Goal: Book appointment/travel/reservation

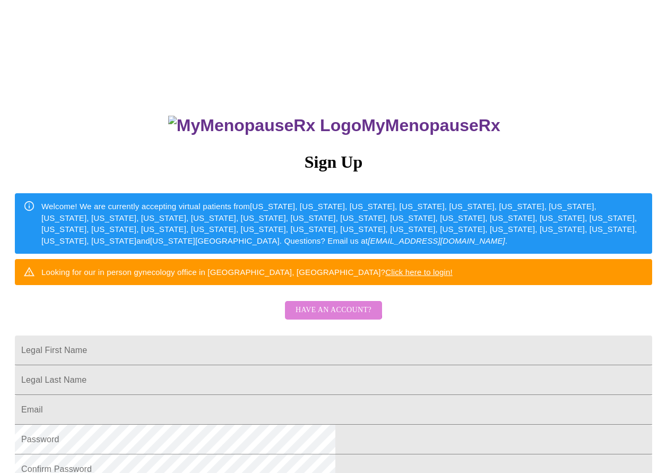
click at [311, 317] on span "Have an account?" at bounding box center [333, 309] width 76 height 13
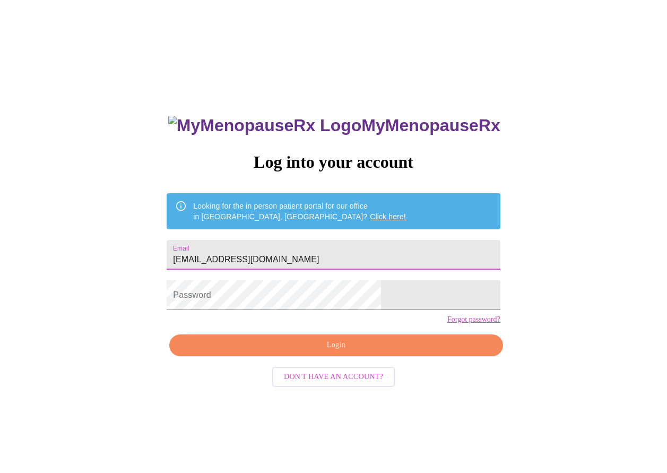
type input "[EMAIL_ADDRESS][DOMAIN_NAME]"
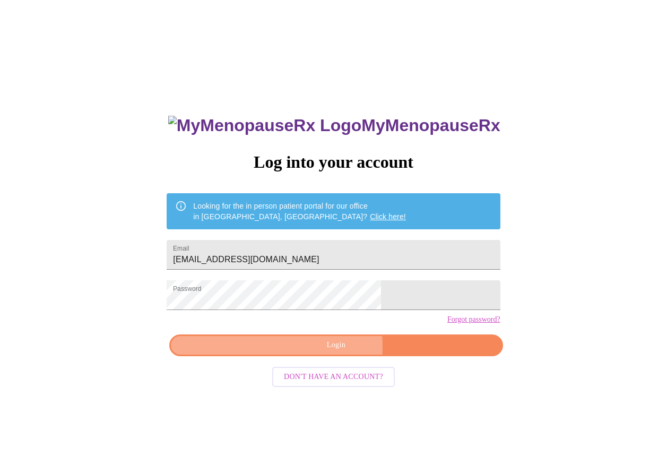
click at [293, 352] on span "Login" at bounding box center [335, 344] width 309 height 13
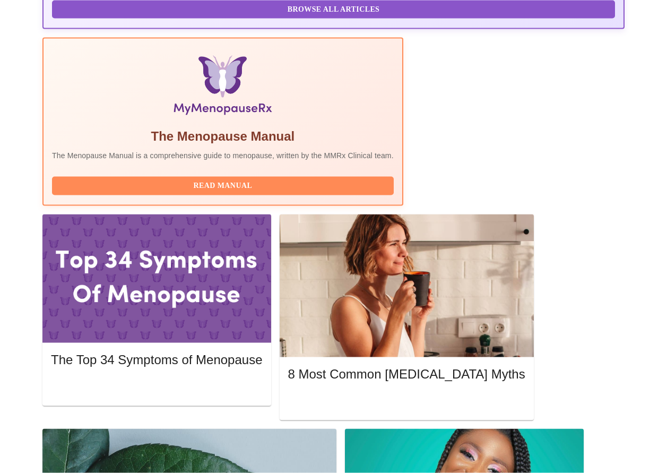
scroll to position [316, 0]
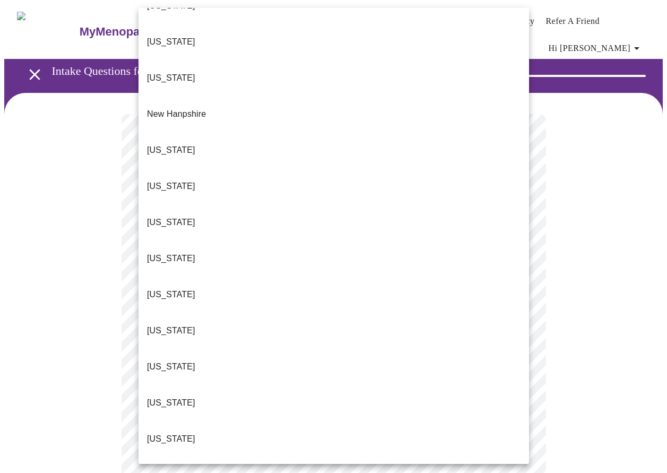
scroll to position [926, 0]
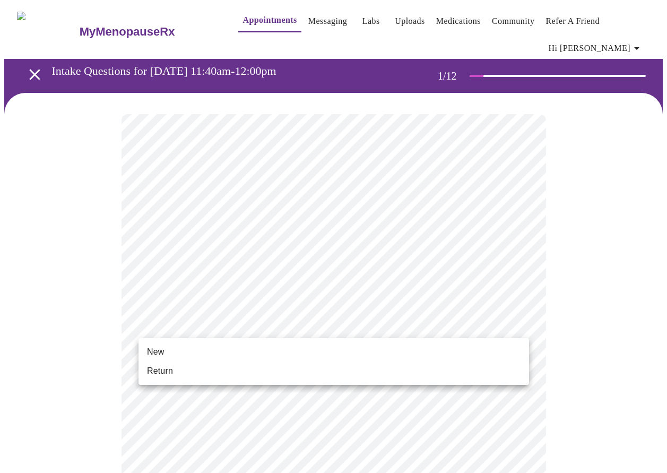
click at [168, 365] on span "Return" at bounding box center [160, 370] width 26 height 13
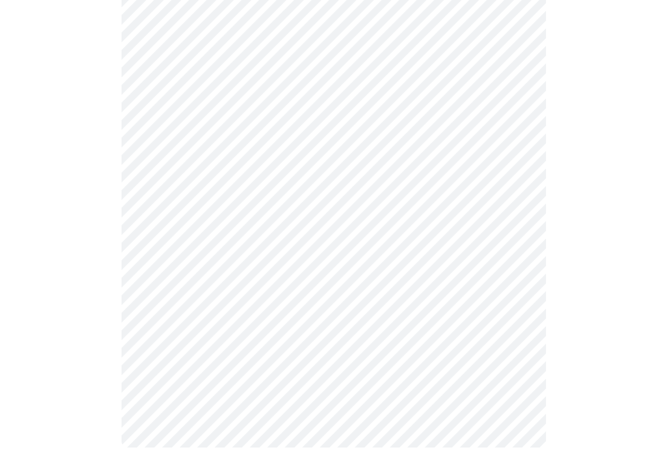
scroll to position [0, 0]
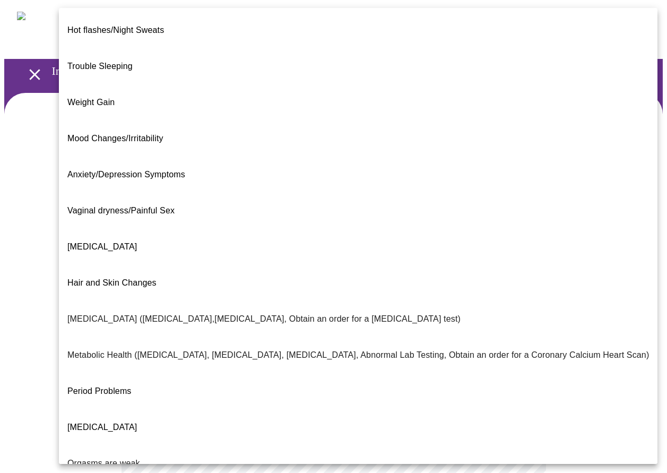
click at [176, 228] on body "MyMenopauseRx Appointments Messaging Labs Uploads Medications Community Refer a…" at bounding box center [333, 329] width 658 height 651
click at [131, 242] on span "[MEDICAL_DATA]" at bounding box center [101, 246] width 69 height 9
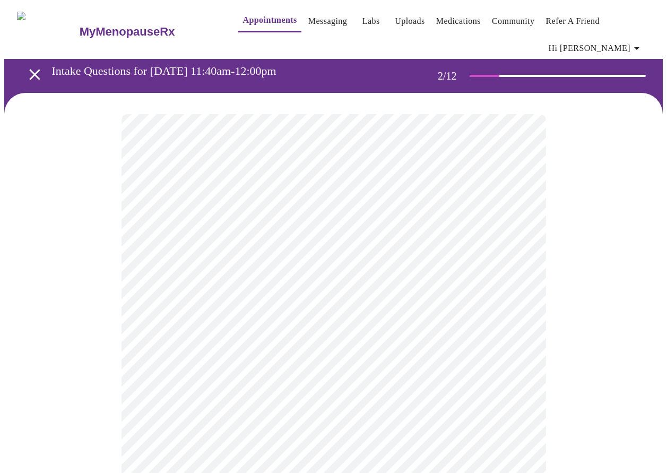
click at [161, 341] on body "MyMenopauseRx Appointments Messaging Labs Uploads Medications Community Refer a…" at bounding box center [333, 326] width 658 height 645
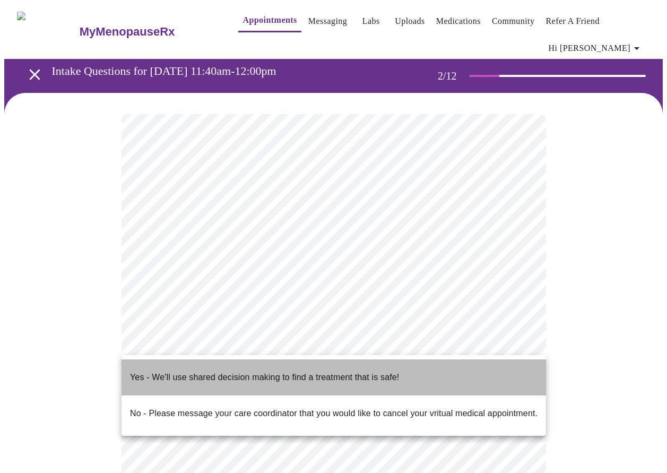
click at [159, 376] on span "Yes - We'll use shared decision making to find a treatment that is safe!" at bounding box center [264, 377] width 269 height 30
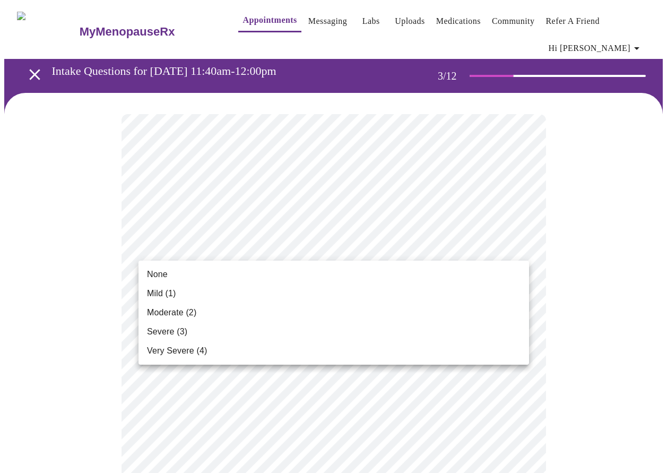
click at [157, 310] on span "Moderate (2)" at bounding box center [171, 312] width 49 height 13
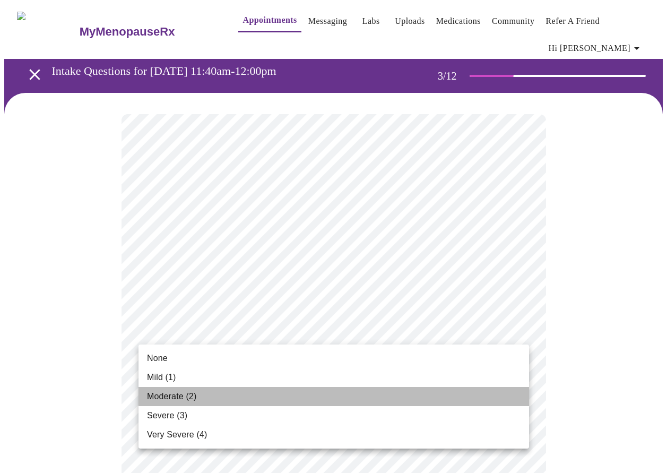
click at [148, 401] on span "Moderate (2)" at bounding box center [171, 396] width 49 height 13
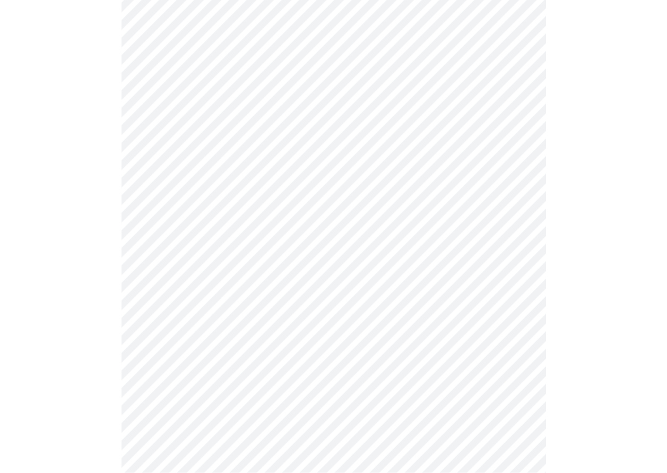
scroll to position [151, 0]
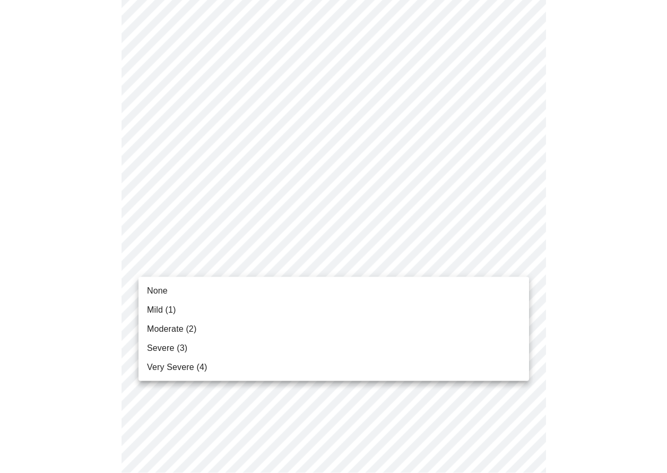
click at [153, 363] on span "Very Severe (4)" at bounding box center [177, 367] width 60 height 13
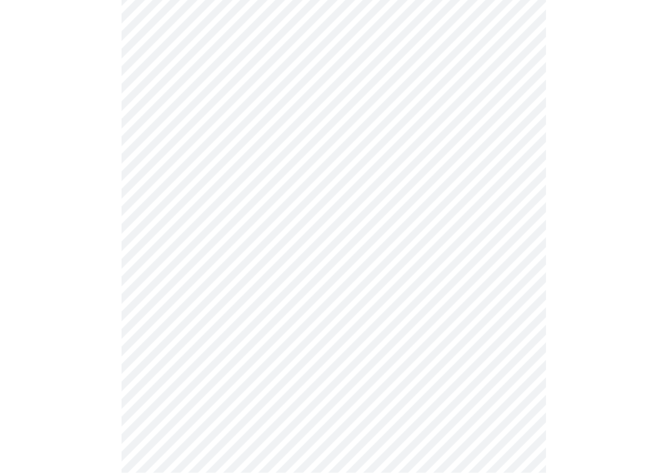
scroll to position [239, 0]
click at [166, 263] on body "MyMenopauseRx Appointments Messaging Labs Uploads Medications Community Refer a…" at bounding box center [333, 453] width 658 height 1377
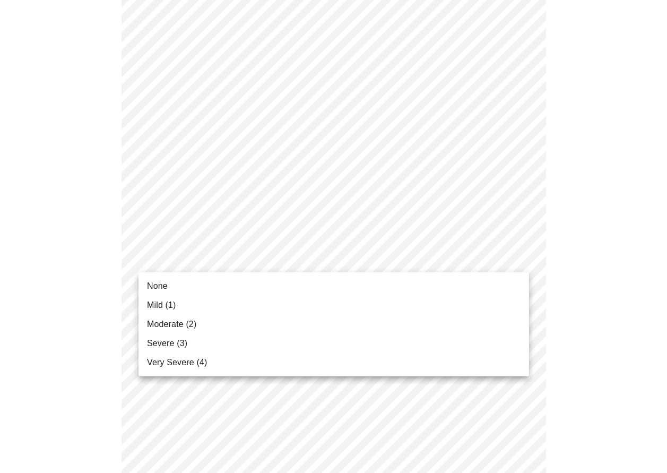
click at [151, 327] on span "Moderate (2)" at bounding box center [171, 324] width 49 height 13
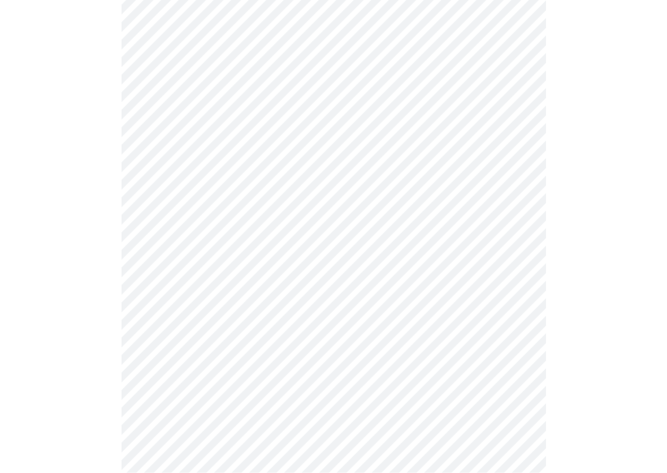
scroll to position [289, 0]
click at [187, 271] on body "MyMenopauseRx Appointments Messaging Labs Uploads Medications Community Refer a…" at bounding box center [333, 397] width 658 height 1363
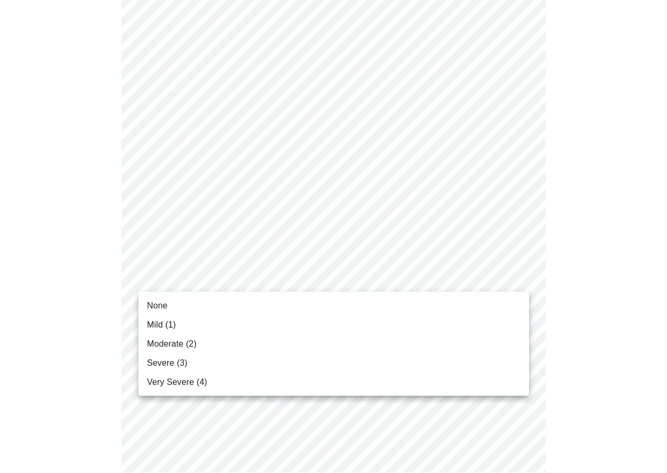
click at [147, 340] on span "Moderate (2)" at bounding box center [171, 343] width 49 height 13
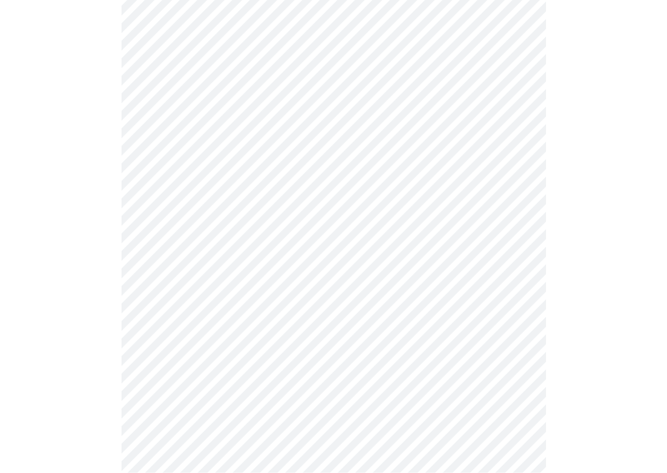
scroll to position [354, 0]
click at [156, 272] on body "MyMenopauseRx Appointments Messaging Labs Uploads Medications Community Refer a…" at bounding box center [333, 324] width 658 height 1348
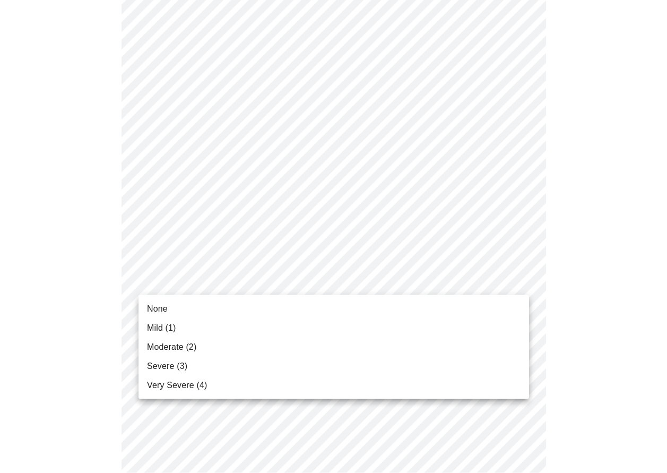
click at [151, 347] on span "Moderate (2)" at bounding box center [171, 347] width 49 height 13
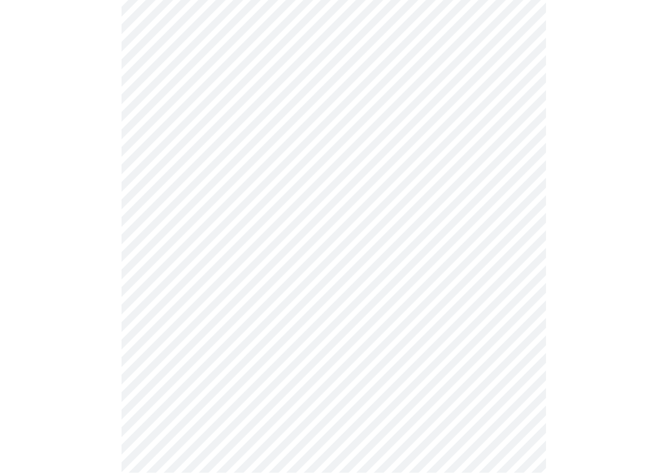
scroll to position [443, 0]
click at [169, 278] on body "MyMenopauseRx Appointments Messaging Labs Uploads Medications Community Refer a…" at bounding box center [333, 228] width 658 height 1334
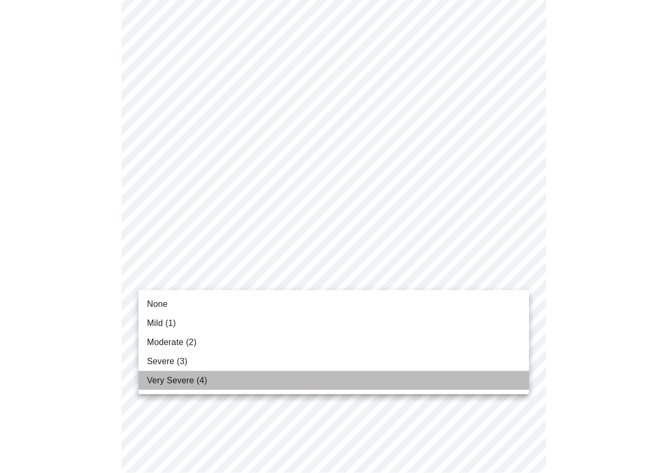
click at [152, 377] on span "Very Severe (4)" at bounding box center [177, 380] width 60 height 13
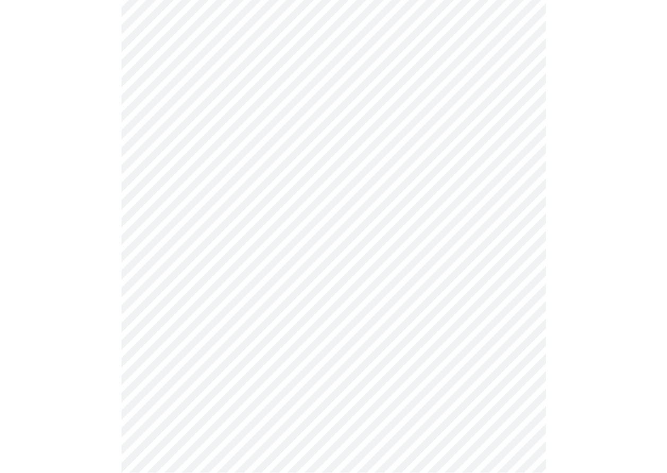
scroll to position [497, 0]
click at [168, 299] on body "MyMenopauseRx Appointments Messaging Labs Uploads Medications Community Refer a…" at bounding box center [333, 167] width 658 height 1320
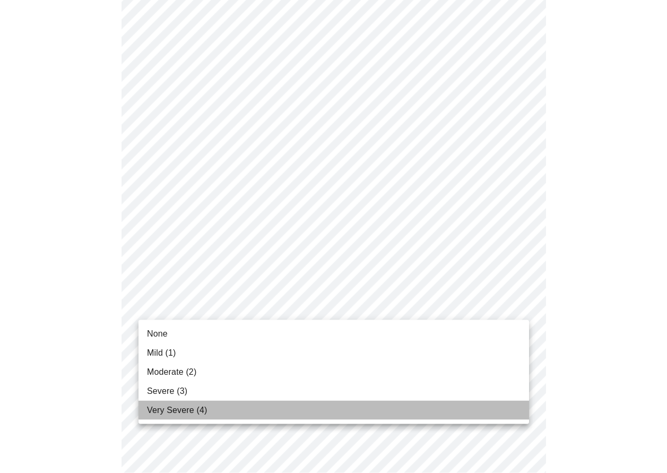
click at [152, 408] on span "Very Severe (4)" at bounding box center [177, 410] width 60 height 13
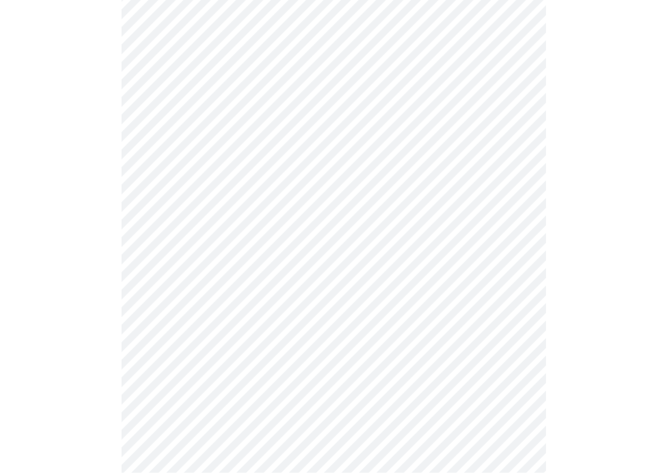
scroll to position [619, 0]
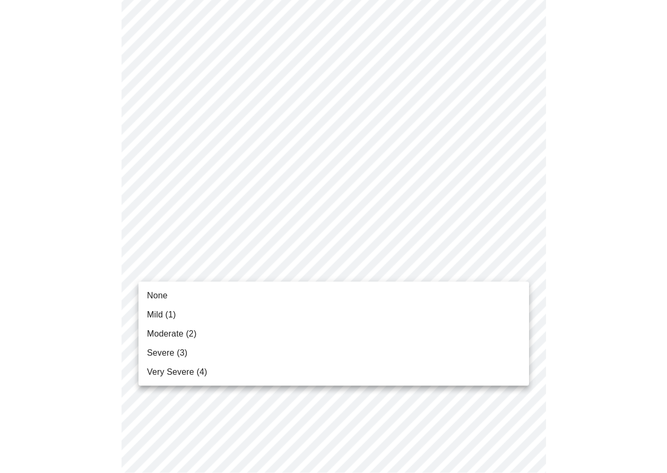
click at [164, 258] on body "MyMenopauseRx Appointments Messaging Labs Uploads Medications Community Refer a…" at bounding box center [333, 37] width 658 height 1305
click at [156, 368] on span "Very Severe (4)" at bounding box center [177, 371] width 60 height 13
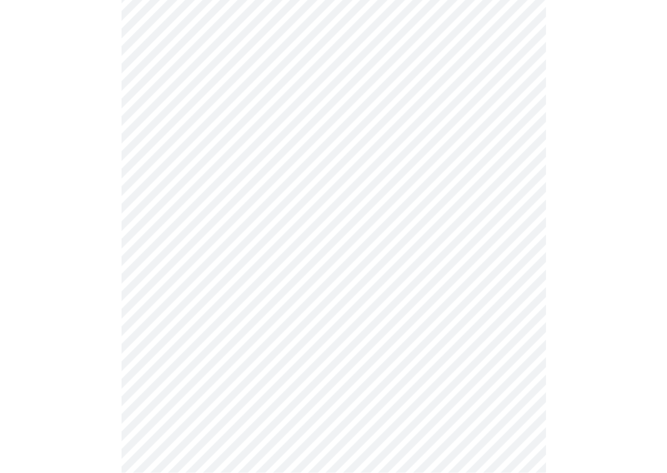
scroll to position [734, 0]
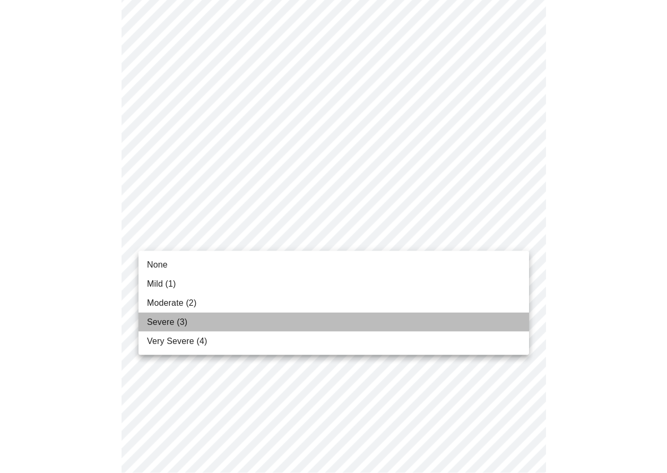
click at [154, 324] on span "Severe (3)" at bounding box center [167, 322] width 40 height 13
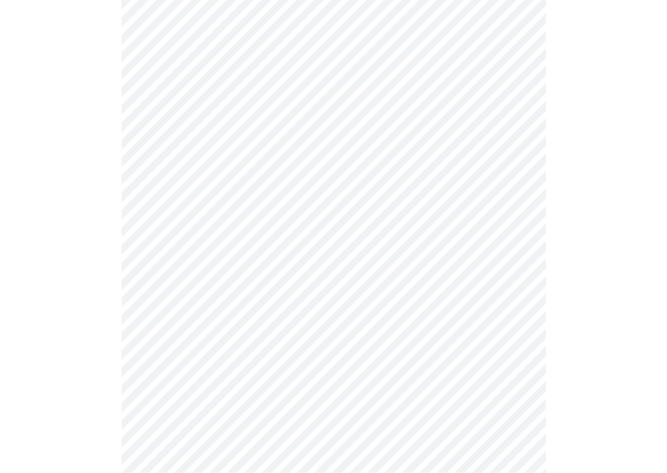
scroll to position [764, 0]
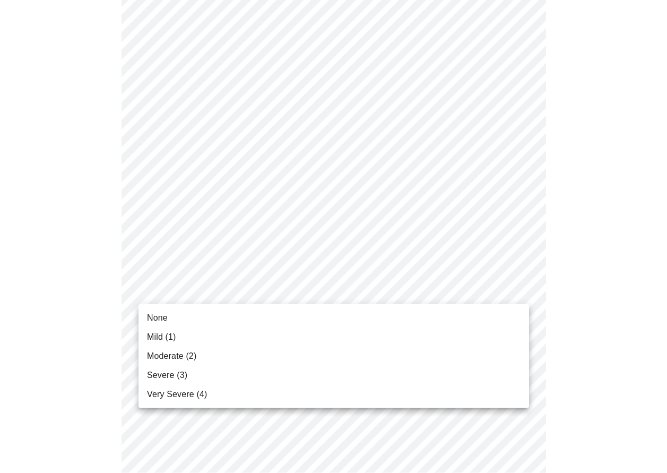
click at [165, 392] on span "Very Severe (4)" at bounding box center [177, 394] width 60 height 13
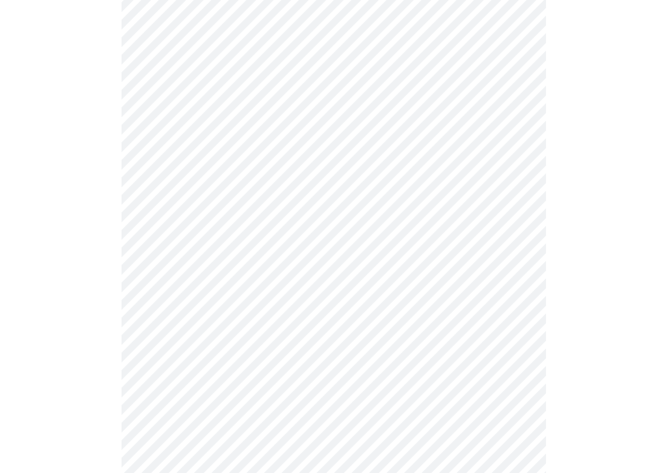
scroll to position [411, 0]
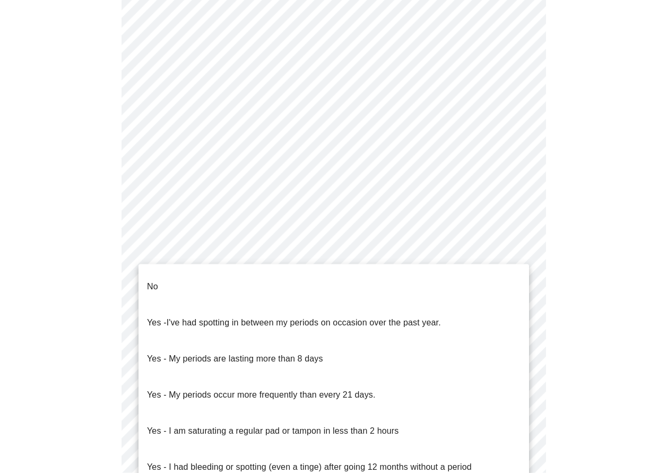
click at [238, 238] on body "MyMenopauseRx Appointments Messaging Labs Uploads Medications Community Refer a…" at bounding box center [333, 122] width 658 height 1059
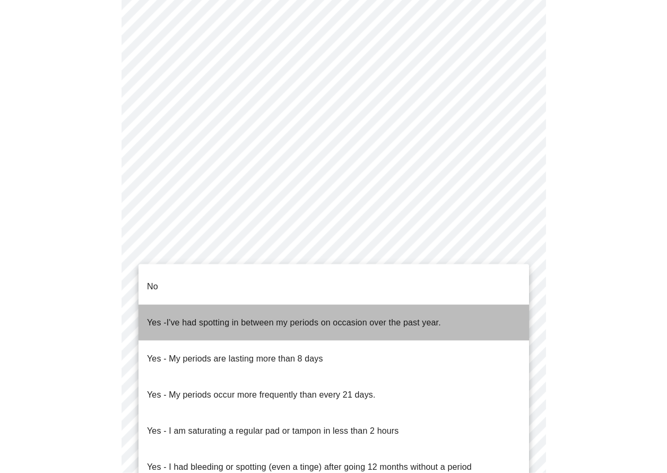
click at [171, 318] on span "I've had spotting in between my periods on occasion over the past year." at bounding box center [304, 322] width 274 height 9
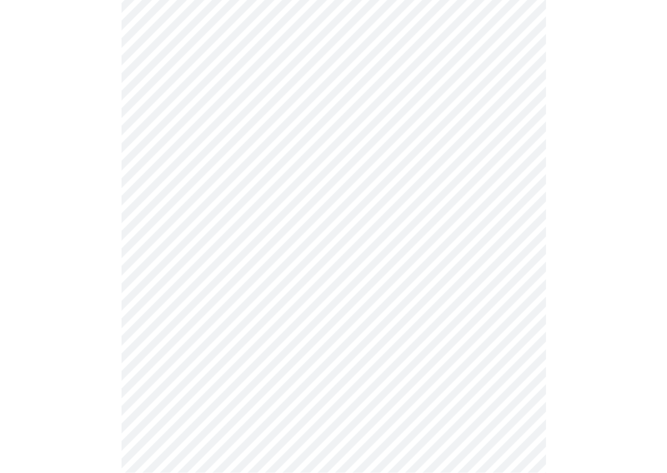
scroll to position [474, 0]
click at [170, 259] on body "MyMenopauseRx Appointments Messaging Labs Uploads Medications Community Refer a…" at bounding box center [333, 57] width 658 height 1054
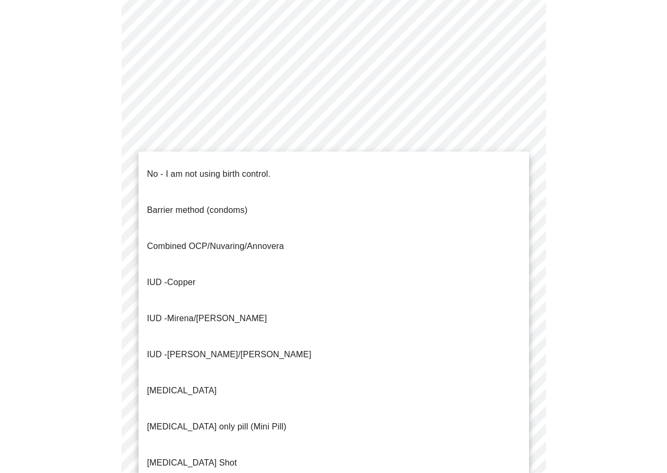
click at [223, 420] on p "[MEDICAL_DATA] only pill (Mini Pill)" at bounding box center [217, 426] width 140 height 13
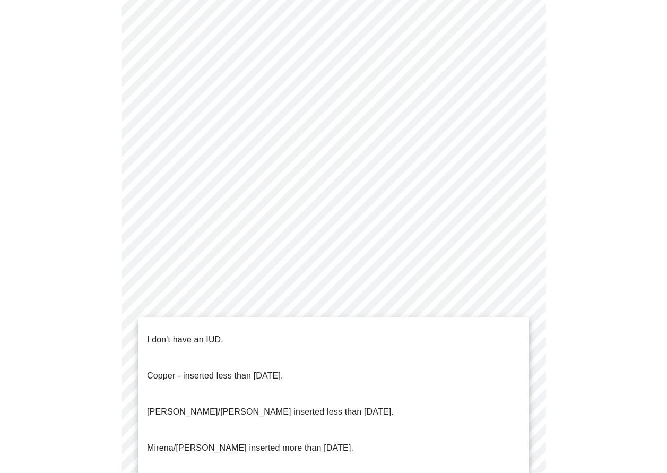
click at [184, 344] on body "MyMenopauseRx Appointments Messaging Labs Uploads Medications Community Refer a…" at bounding box center [333, 54] width 658 height 1048
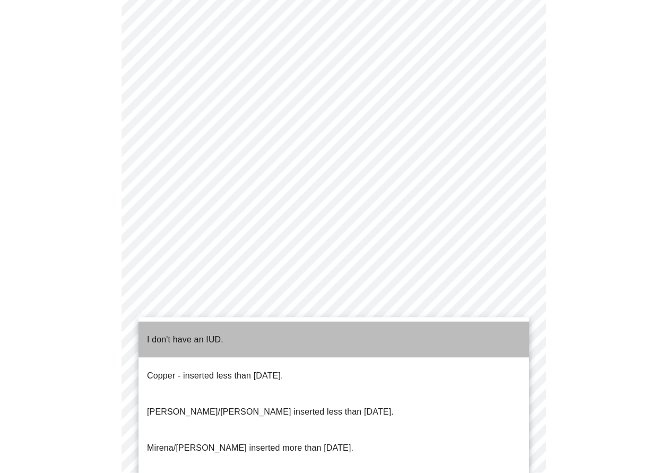
click at [185, 333] on p "I don't have an IUD." at bounding box center [185, 339] width 76 height 13
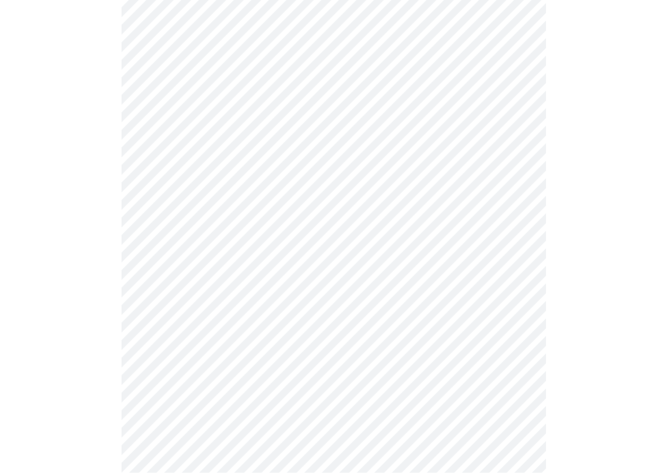
click at [173, 426] on body "MyMenopauseRx Appointments Messaging Labs Uploads Medications Community Refer a…" at bounding box center [333, 51] width 658 height 1042
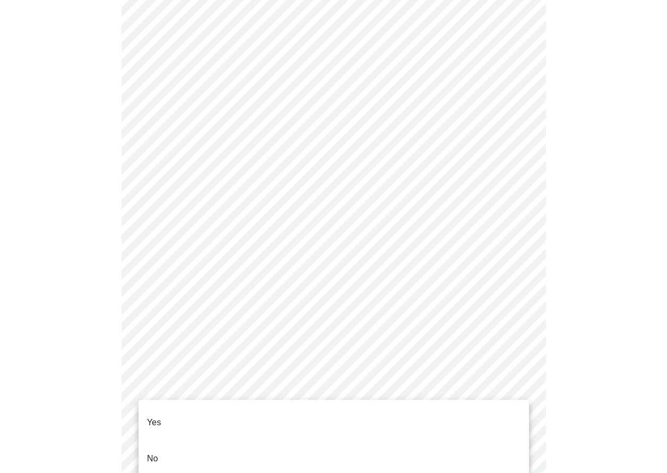
click at [153, 417] on p "Yes" at bounding box center [154, 422] width 14 height 13
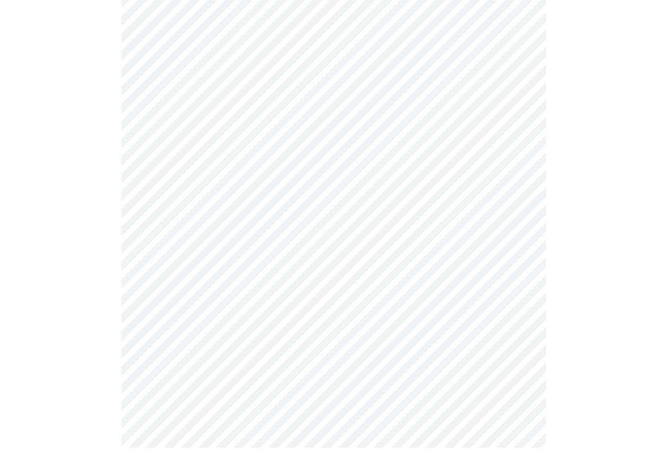
scroll to position [0, 0]
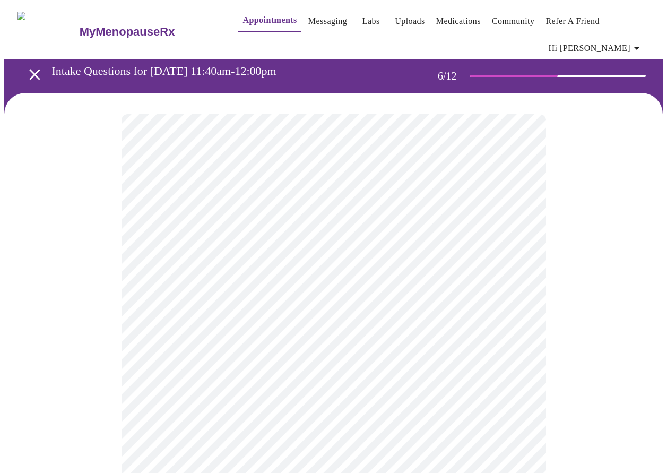
click at [94, 363] on div at bounding box center [333, 336] width 658 height 486
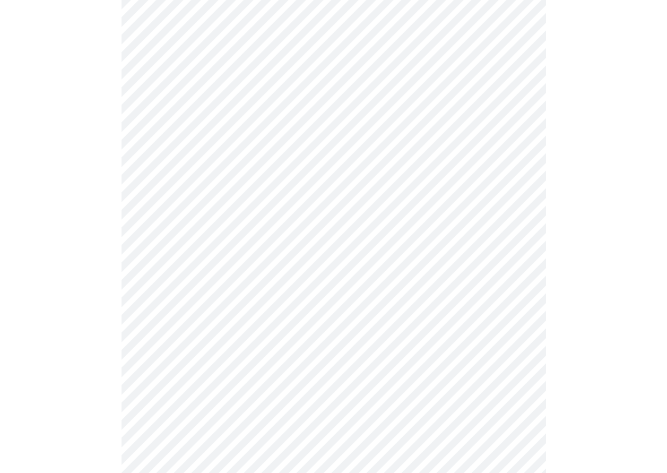
scroll to position [2768, 0]
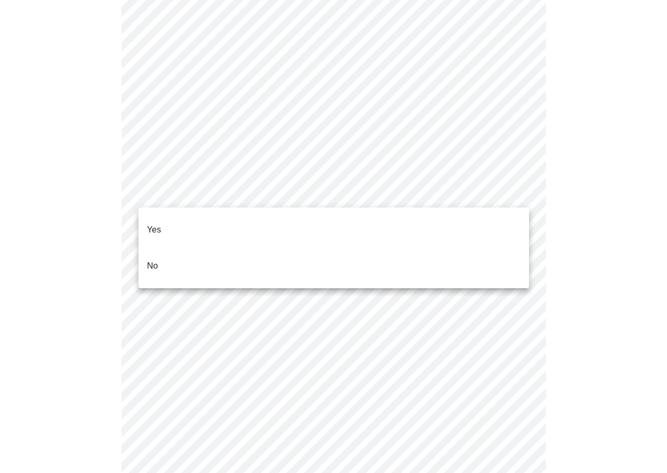
click at [156, 259] on p "No" at bounding box center [152, 265] width 11 height 13
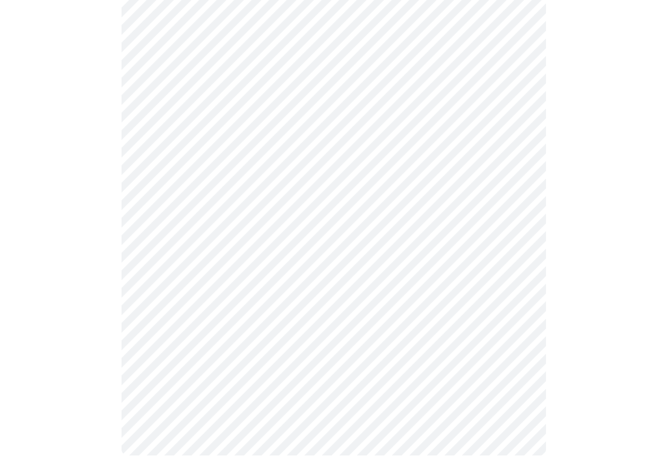
scroll to position [911, 0]
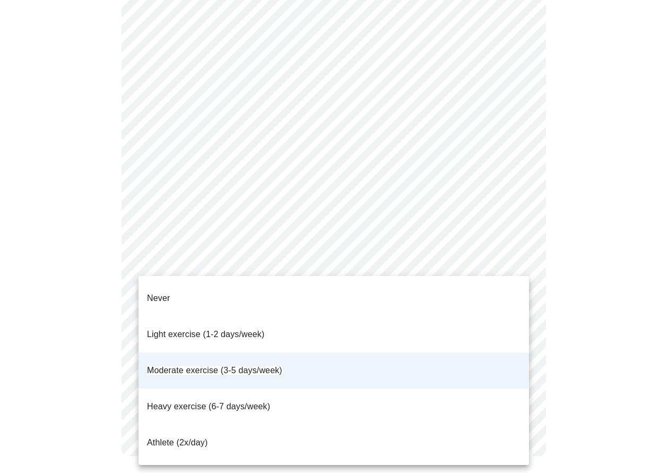
click at [560, 345] on div at bounding box center [333, 236] width 667 height 473
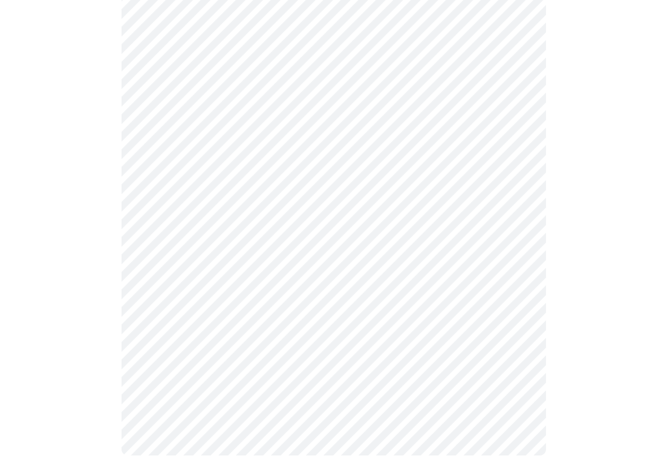
scroll to position [770, 0]
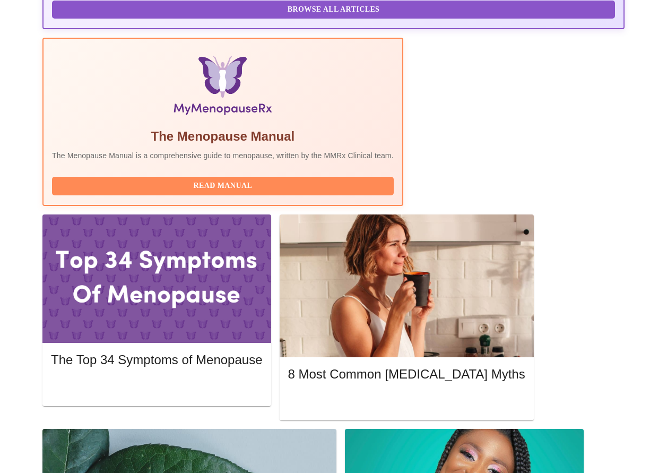
scroll to position [316, 0]
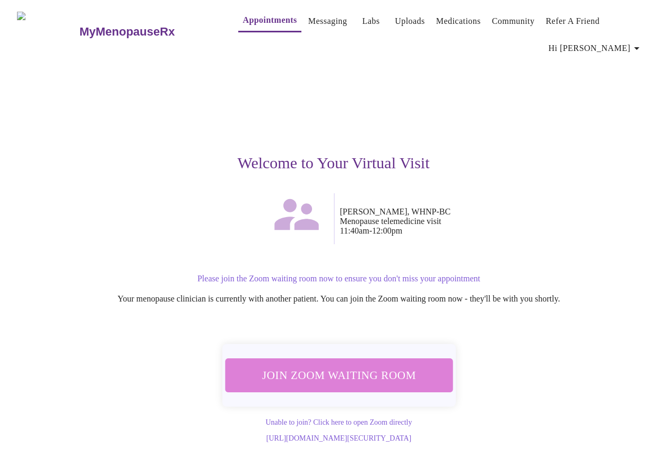
click at [351, 379] on span "Join Zoom Waiting Room" at bounding box center [339, 375] width 200 height 20
